Goal: Transaction & Acquisition: Purchase product/service

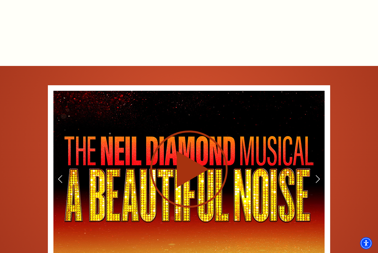
scroll to position [800, 0]
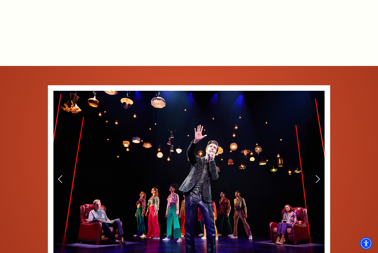
click at [322, 167] on img at bounding box center [188, 179] width 271 height 177
click at [323, 166] on img at bounding box center [188, 179] width 271 height 177
click at [321, 166] on img at bounding box center [188, 179] width 271 height 177
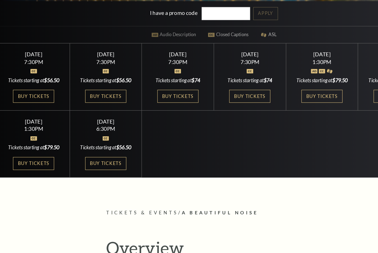
scroll to position [191, 0]
click at [31, 97] on link "Buy Tickets" at bounding box center [31, 91] width 36 height 11
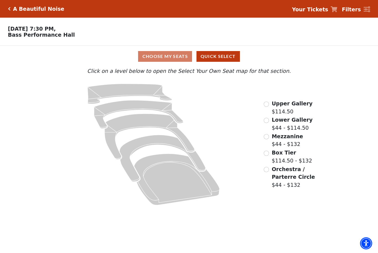
click at [268, 154] on input "Box Tier$114.50 - $132\a" at bounding box center [265, 153] width 5 height 5
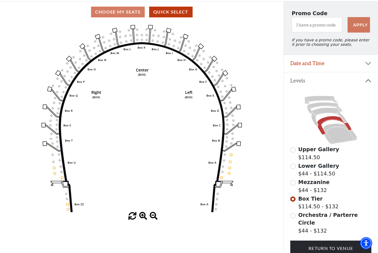
scroll to position [45, 0]
click at [293, 186] on input "Mezzanine$44 - $132\a" at bounding box center [292, 183] width 5 height 5
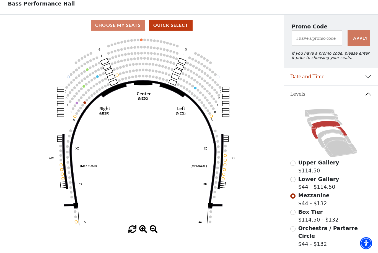
scroll to position [32, 0]
click at [295, 230] on input "Orchestra / Parterre Circle$44 - $132\a" at bounding box center [292, 228] width 5 height 5
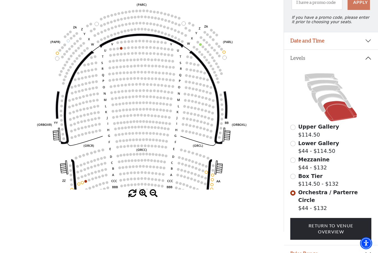
scroll to position [69, 0]
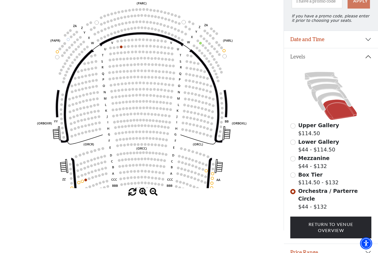
click at [294, 177] on input "Box Tier$114.50 - $132\a" at bounding box center [292, 175] width 5 height 5
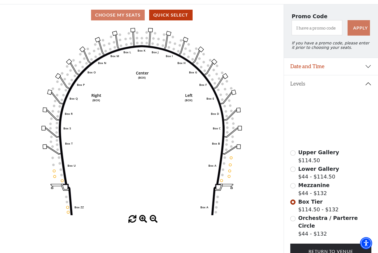
scroll to position [42, 0]
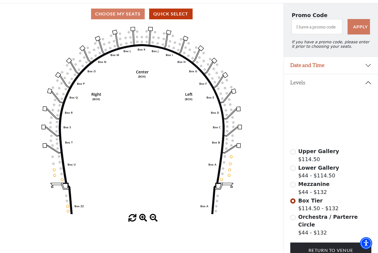
click at [295, 187] on input "Mezzanine$44 - $132\a" at bounding box center [292, 185] width 5 height 5
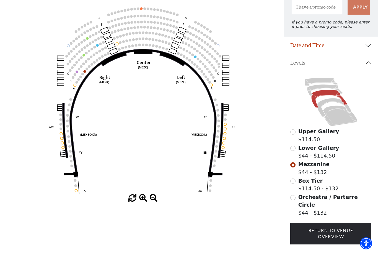
scroll to position [60, 0]
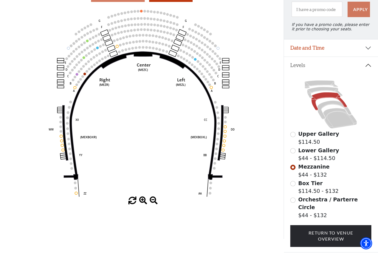
click at [295, 154] on input "Lower Gallery$44 - $114.50\a" at bounding box center [292, 150] width 5 height 5
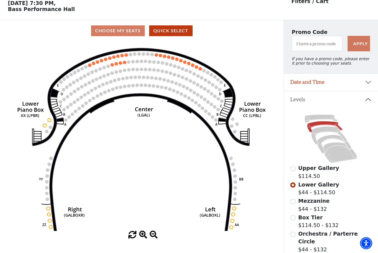
scroll to position [26, 0]
click at [295, 168] on div "Upper Gallery $114.50" at bounding box center [330, 172] width 81 height 16
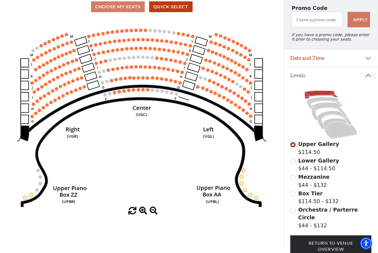
scroll to position [55, 0]
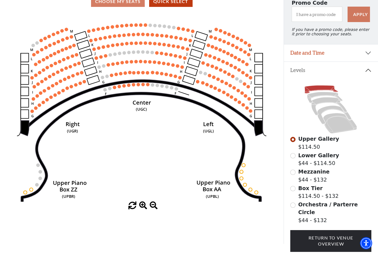
click at [299, 205] on span "Orchestra / Parterre Circle" at bounding box center [327, 209] width 59 height 14
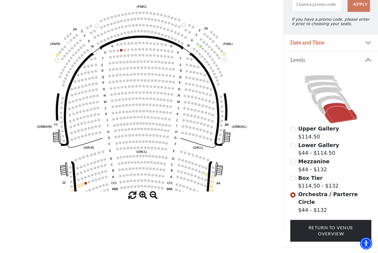
scroll to position [69, 0]
